Goal: Transaction & Acquisition: Download file/media

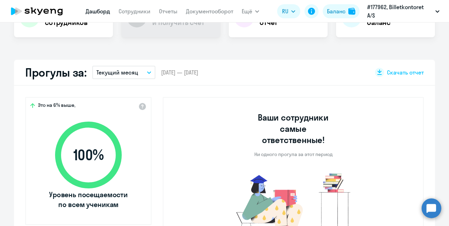
scroll to position [177, 0]
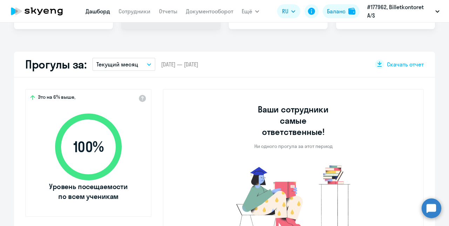
click at [137, 67] on button "Текущий месяц" at bounding box center [123, 64] width 63 height 13
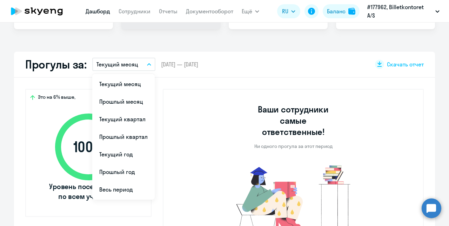
click at [256, 77] on div "Прогулы за: Текущий месяц Текущий месяц Прошлый месяц Текущий квартал [GEOGRAPH…" at bounding box center [224, 65] width 421 height 26
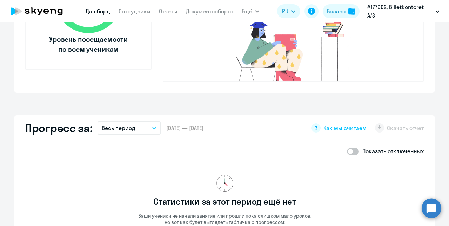
scroll to position [325, 0]
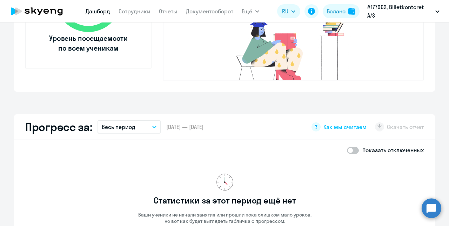
click at [147, 120] on button "Весь период" at bounding box center [129, 126] width 63 height 13
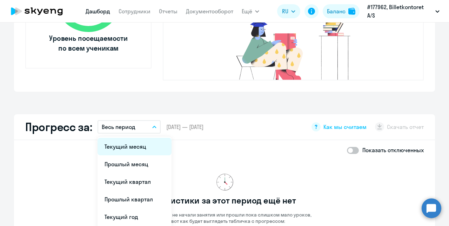
click at [129, 138] on li "Текущий месяц" at bounding box center [135, 147] width 74 height 18
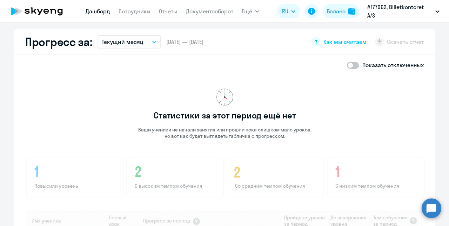
scroll to position [393, 0]
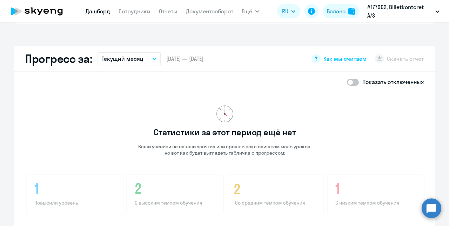
click at [141, 52] on button "Текущий месяц" at bounding box center [129, 58] width 63 height 13
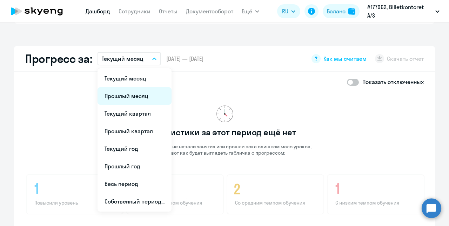
click at [127, 87] on li "Прошлый месяц" at bounding box center [135, 96] width 74 height 18
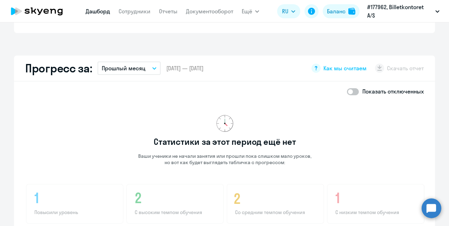
scroll to position [372, 0]
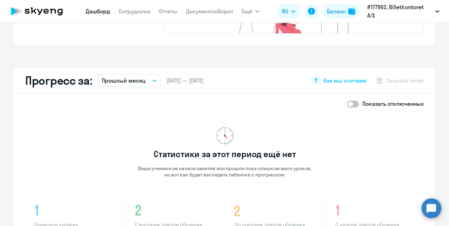
click at [147, 74] on button "Прошлый месяц" at bounding box center [129, 80] width 63 height 13
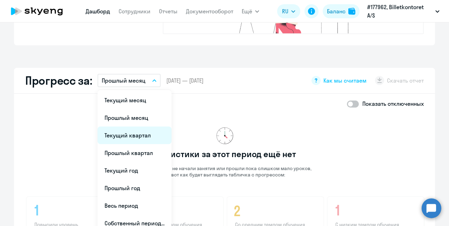
click at [138, 126] on li "Текущий квартал" at bounding box center [135, 135] width 74 height 18
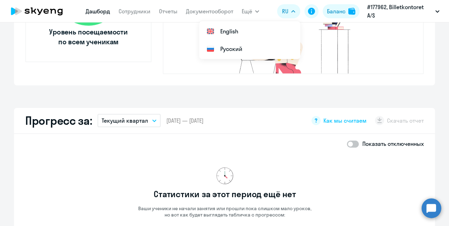
scroll to position [325, 0]
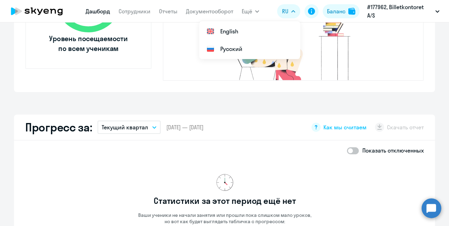
click at [243, 94] on div "Важные контакты Экспресс-чат поддержки Сопровождение компании + документооборот…" at bounding box center [224, 123] width 449 height 203
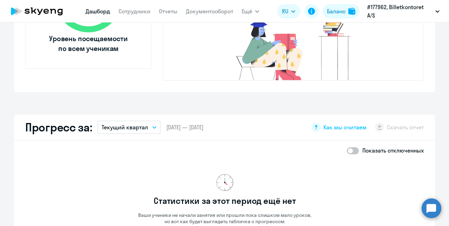
click at [137, 127] on div "Прогресс за: Текущий квартал Текущий месяц Прошлый месяц Текущий квартал [GEOGR…" at bounding box center [224, 127] width 421 height 26
click at [137, 123] on p "Текущий квартал" at bounding box center [125, 127] width 46 height 8
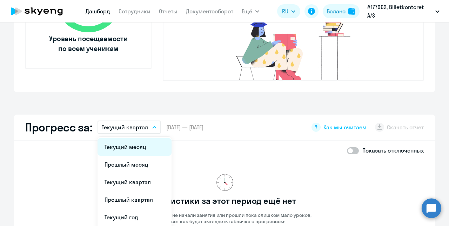
click at [132, 138] on li "Текущий месяц" at bounding box center [135, 147] width 74 height 18
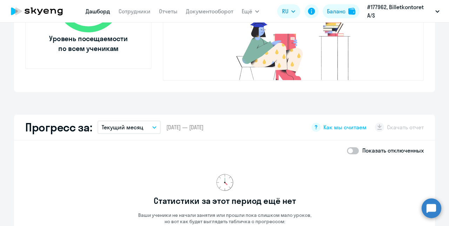
click at [352, 147] on span at bounding box center [353, 150] width 12 height 7
click at [347, 150] on input "checkbox" at bounding box center [347, 150] width 0 height 0
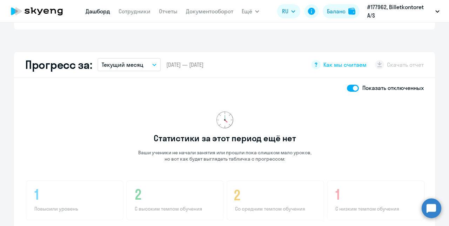
scroll to position [376, 0]
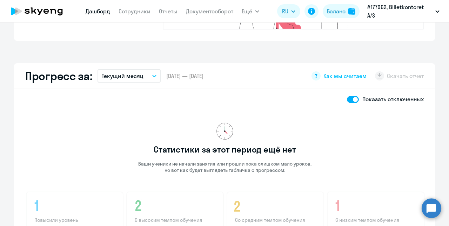
click at [349, 96] on span at bounding box center [353, 99] width 12 height 7
click at [347, 99] on input "checkbox" at bounding box center [347, 99] width 0 height 0
checkbox input "false"
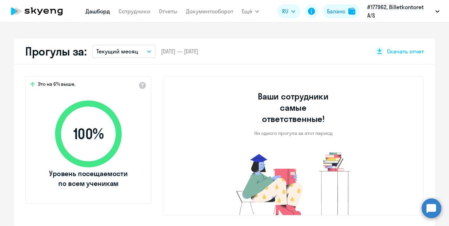
scroll to position [151, 0]
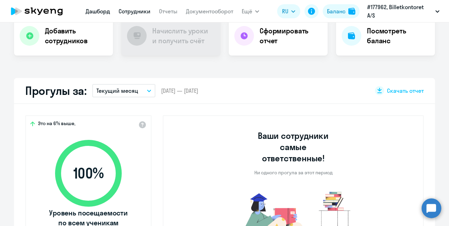
click at [143, 12] on link "Сотрудники" at bounding box center [135, 11] width 32 height 7
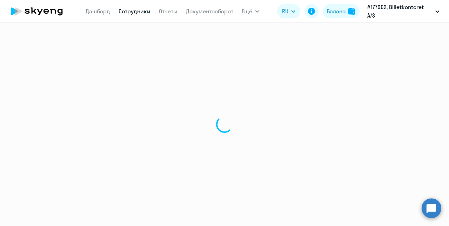
select select "30"
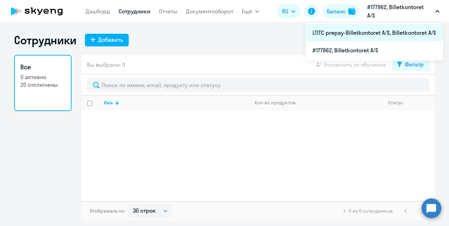
click at [387, 34] on li "LTITC prepay-Billetkontoret A/S, Billetkontoret A/S" at bounding box center [375, 33] width 138 height 18
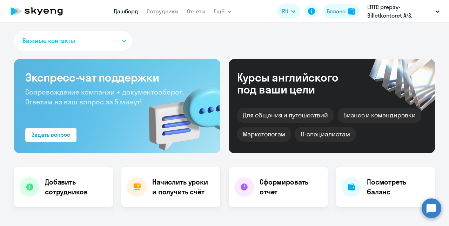
select select "30"
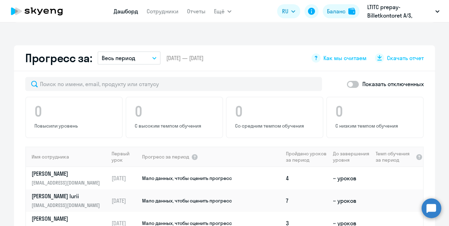
scroll to position [387, 0]
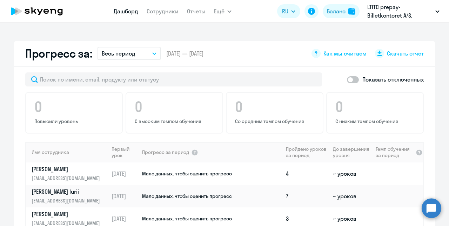
click at [150, 57] on button "Весь период" at bounding box center [129, 53] width 63 height 13
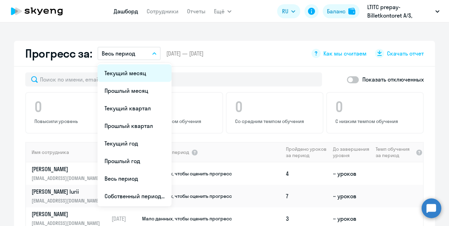
click at [141, 76] on li "Текущий месяц" at bounding box center [135, 73] width 74 height 18
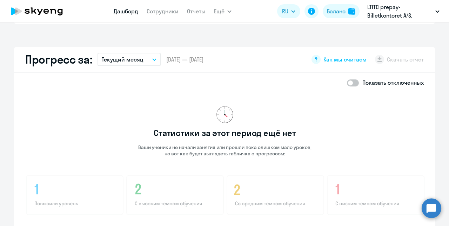
scroll to position [367, 0]
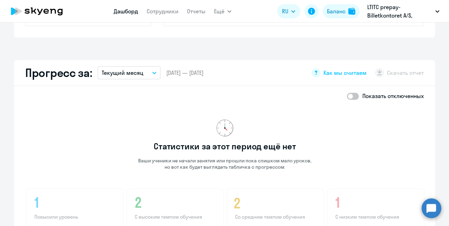
click at [143, 72] on button "Текущий месяц" at bounding box center [129, 72] width 63 height 13
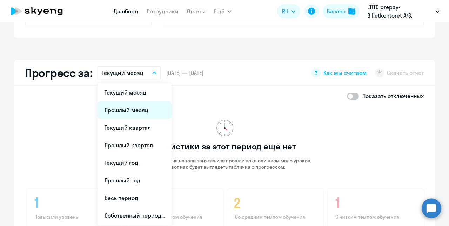
click at [125, 104] on li "Прошлый месяц" at bounding box center [135, 110] width 74 height 18
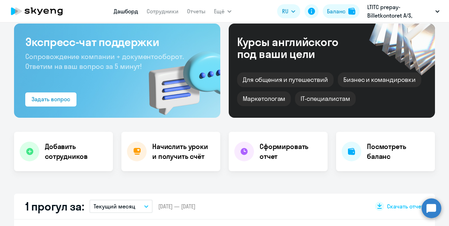
scroll to position [0, 0]
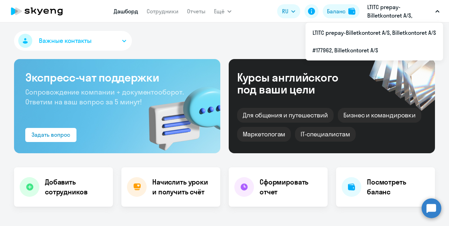
click at [390, 14] on p "LTITC prepay-Billetkontoret A/S, Billetkontoret A/S" at bounding box center [399, 11] width 65 height 17
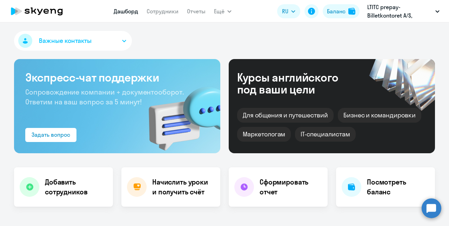
click at [387, 19] on p "LTITC prepay-Billetkontoret A/S, Billetkontoret A/S" at bounding box center [399, 11] width 65 height 17
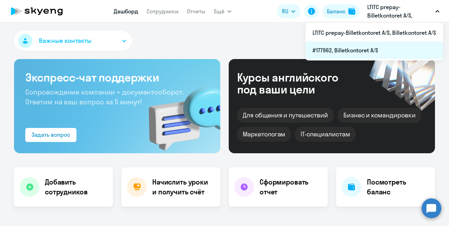
click at [367, 48] on li "#177962, Billetkontoret A/S" at bounding box center [375, 50] width 138 height 18
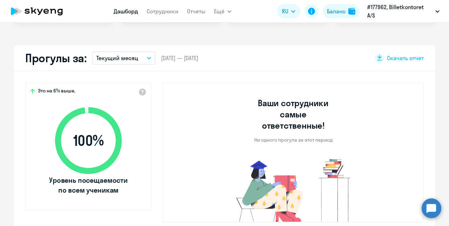
scroll to position [185, 0]
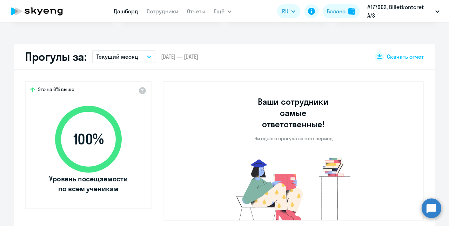
click at [122, 55] on p "Текущий месяц" at bounding box center [118, 56] width 42 height 8
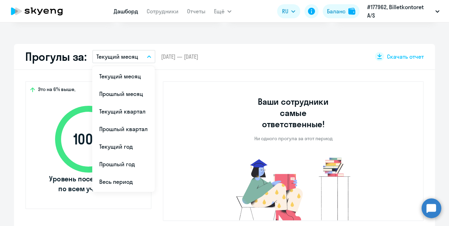
click at [216, 42] on div "Важные контакты Экспресс-чат поддержки Сопровождение компании + документооборот…" at bounding box center [224, 123] width 449 height 203
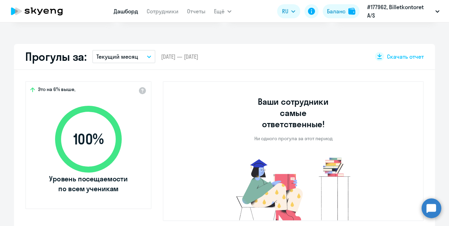
scroll to position [183, 0]
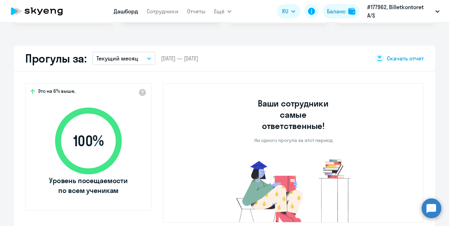
click at [393, 55] on span "Скачать отчет" at bounding box center [405, 58] width 37 height 8
click at [125, 59] on p "Текущий месяц" at bounding box center [118, 58] width 42 height 8
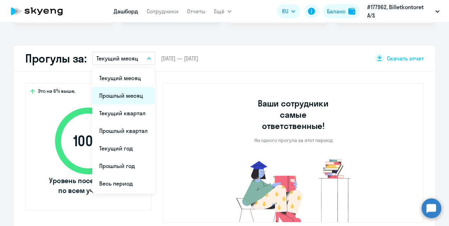
click at [124, 97] on li "Прошлый месяц" at bounding box center [123, 96] width 62 height 18
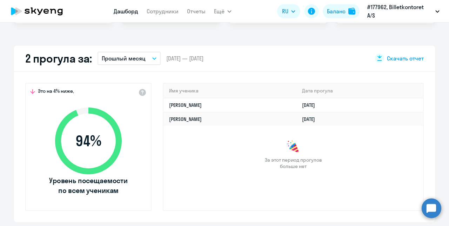
click at [395, 55] on span "Скачать отчет" at bounding box center [405, 58] width 37 height 8
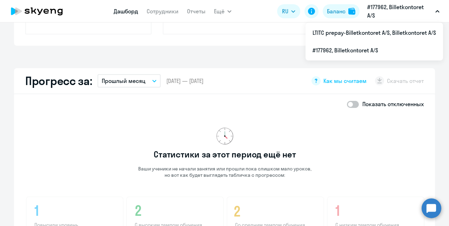
scroll to position [371, 0]
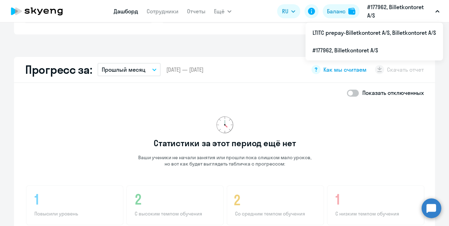
click at [346, 70] on span "Как мы считаем" at bounding box center [345, 70] width 43 height 8
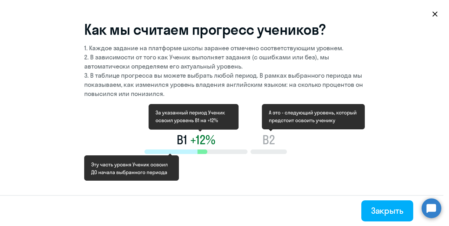
click at [432, 14] on icon at bounding box center [435, 14] width 6 height 6
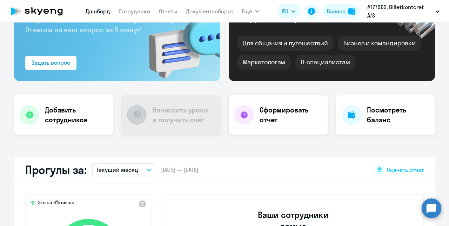
scroll to position [77, 0]
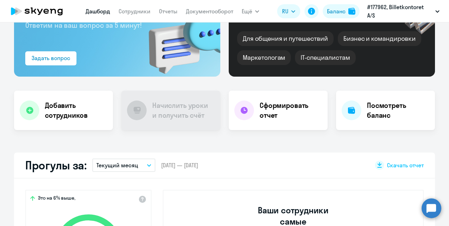
click at [144, 7] on app-menu-item-link "Сотрудники" at bounding box center [135, 11] width 32 height 9
click at [140, 12] on link "Сотрудники" at bounding box center [135, 11] width 32 height 7
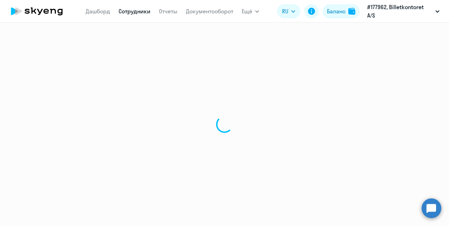
select select "30"
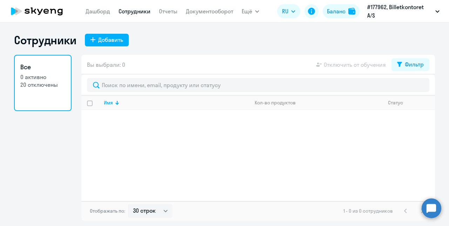
click at [272, 44] on div "Сотрудники Добавить" at bounding box center [224, 40] width 421 height 14
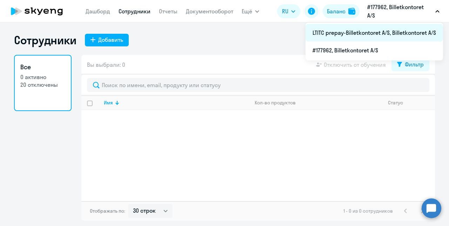
click at [364, 35] on li "LTITC prepay-Billetkontoret A/S, Billetkontoret A/S" at bounding box center [375, 33] width 138 height 18
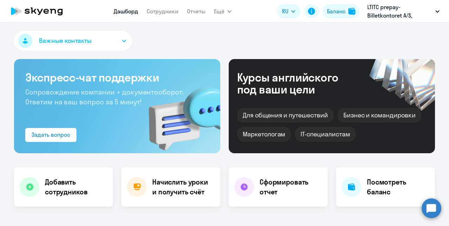
select select "30"
click at [168, 11] on link "Сотрудники" at bounding box center [163, 11] width 32 height 7
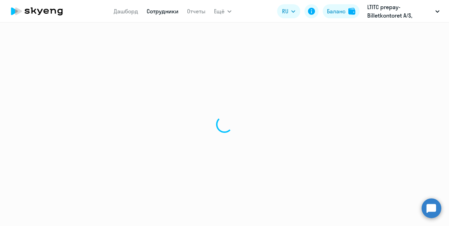
select select "30"
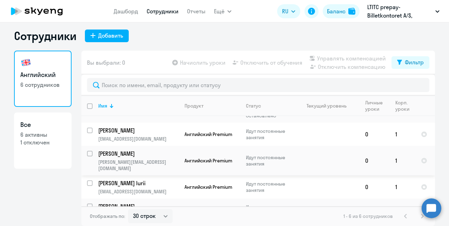
scroll to position [65, 0]
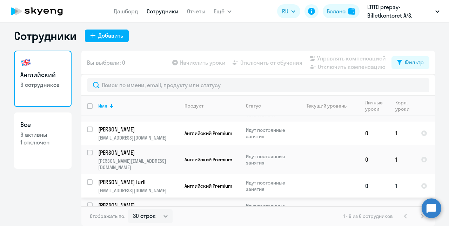
click at [254, 179] on p "Идут постоянные занятия" at bounding box center [270, 185] width 48 height 13
click at [129, 178] on p "[PERSON_NAME] Iurii" at bounding box center [137, 182] width 79 height 8
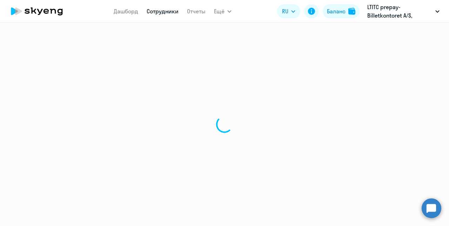
select select "english"
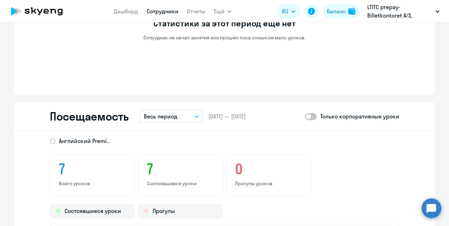
scroll to position [653, 0]
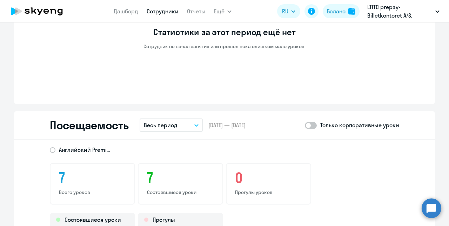
click at [188, 118] on button "Весь период" at bounding box center [171, 124] width 63 height 13
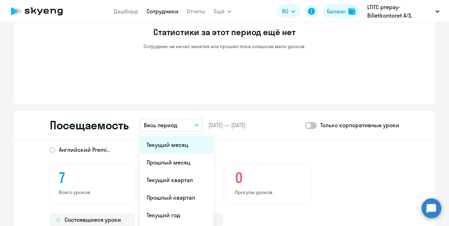
click at [172, 146] on li "Текущий месяц" at bounding box center [177, 145] width 74 height 18
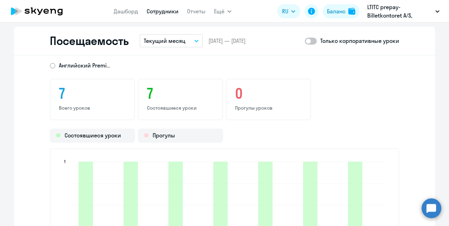
scroll to position [738, 0]
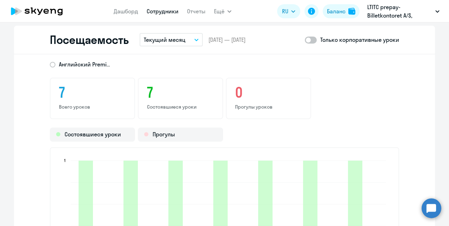
click at [359, 88] on div "7 Всего уроков 7 Состоявшиеся уроки 0 Прогулы уроков" at bounding box center [225, 98] width 350 height 41
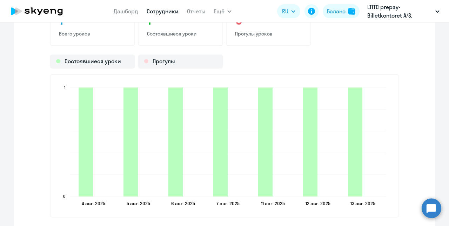
scroll to position [816, 0]
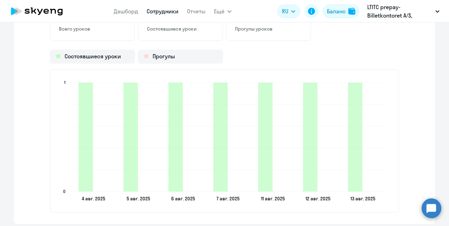
click at [390, 83] on ngx-charts-bar-vertical-2d "4 авг. 2025 4 авг. 2025 5 авг. 2025 5 авг. 2025 6 авг. 2025 6 авг. 2025 7 авг. …" at bounding box center [225, 140] width 350 height 143
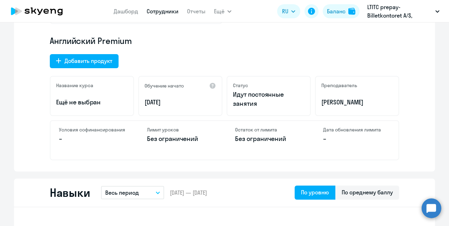
scroll to position [216, 0]
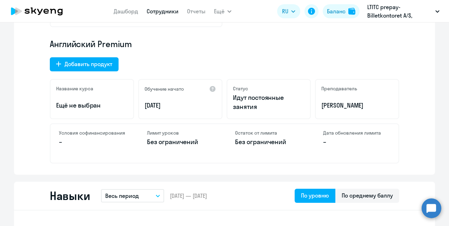
click at [159, 16] on nav "Дашборд Сотрудники Отчеты" at bounding box center [160, 11] width 92 height 14
click at [193, 17] on nav "Дашборд Сотрудники Отчеты" at bounding box center [160, 11] width 92 height 14
click at [193, 15] on app-menu-item-link "Отчеты" at bounding box center [196, 11] width 19 height 9
click at [193, 12] on link "Отчеты" at bounding box center [196, 11] width 19 height 7
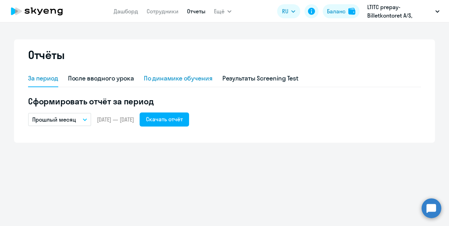
click at [154, 79] on div "По динамике обучения" at bounding box center [178, 78] width 69 height 9
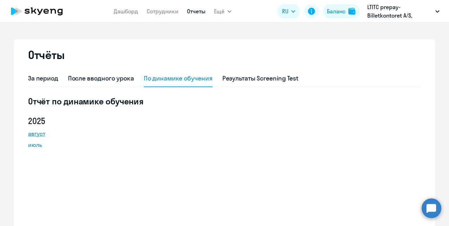
click at [40, 132] on link "август" at bounding box center [59, 133] width 63 height 8
